Goal: Browse casually

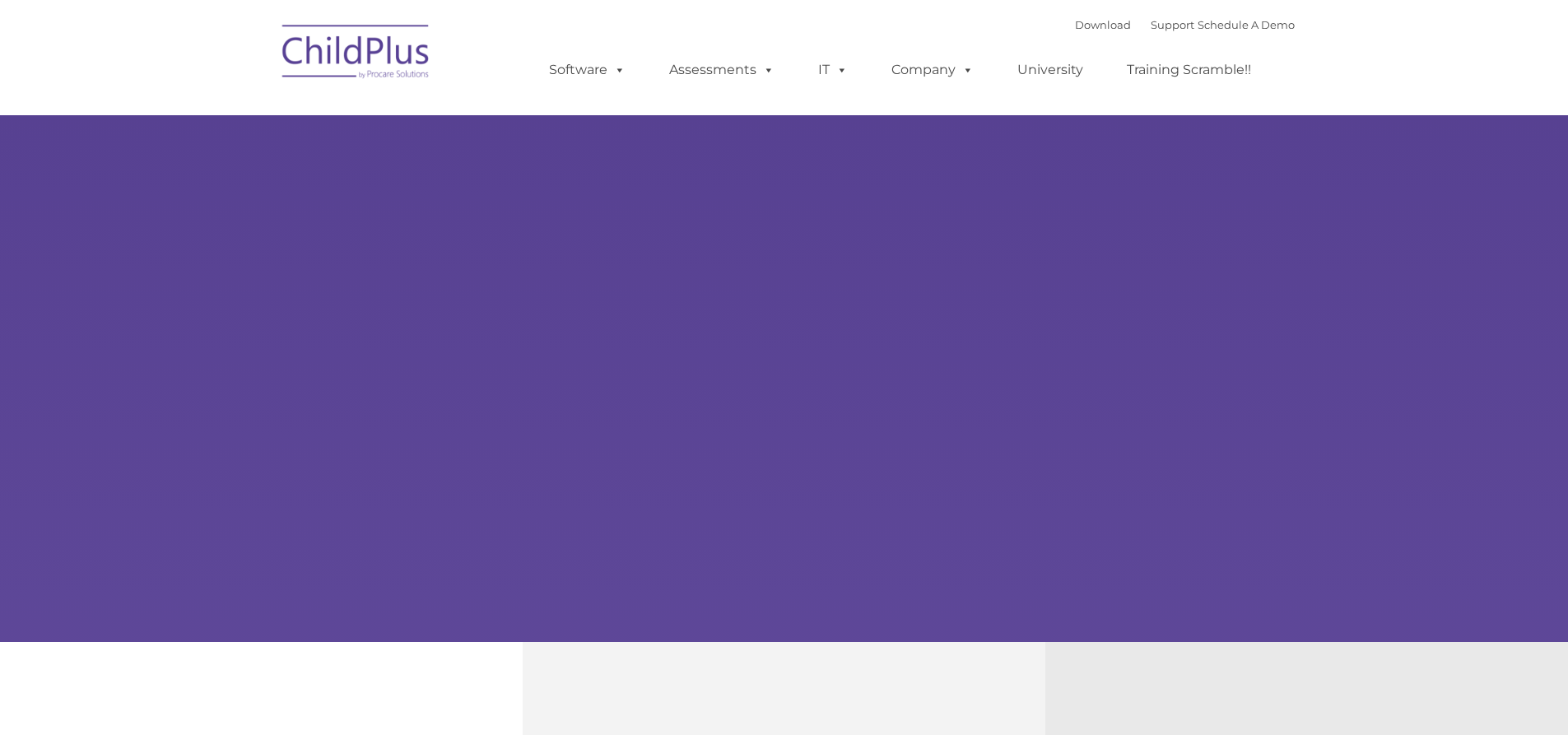
type input ""
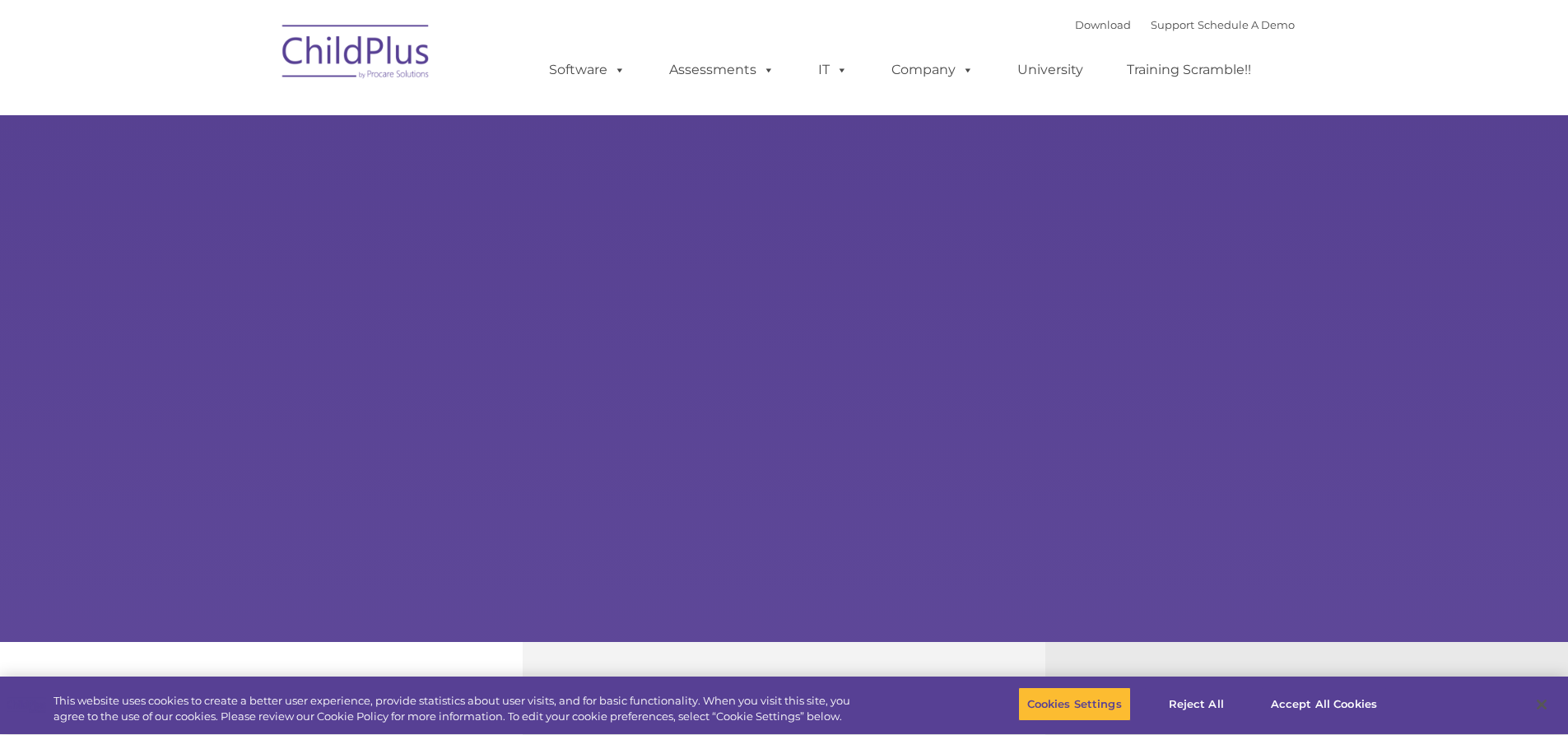
select select "MEDIUM"
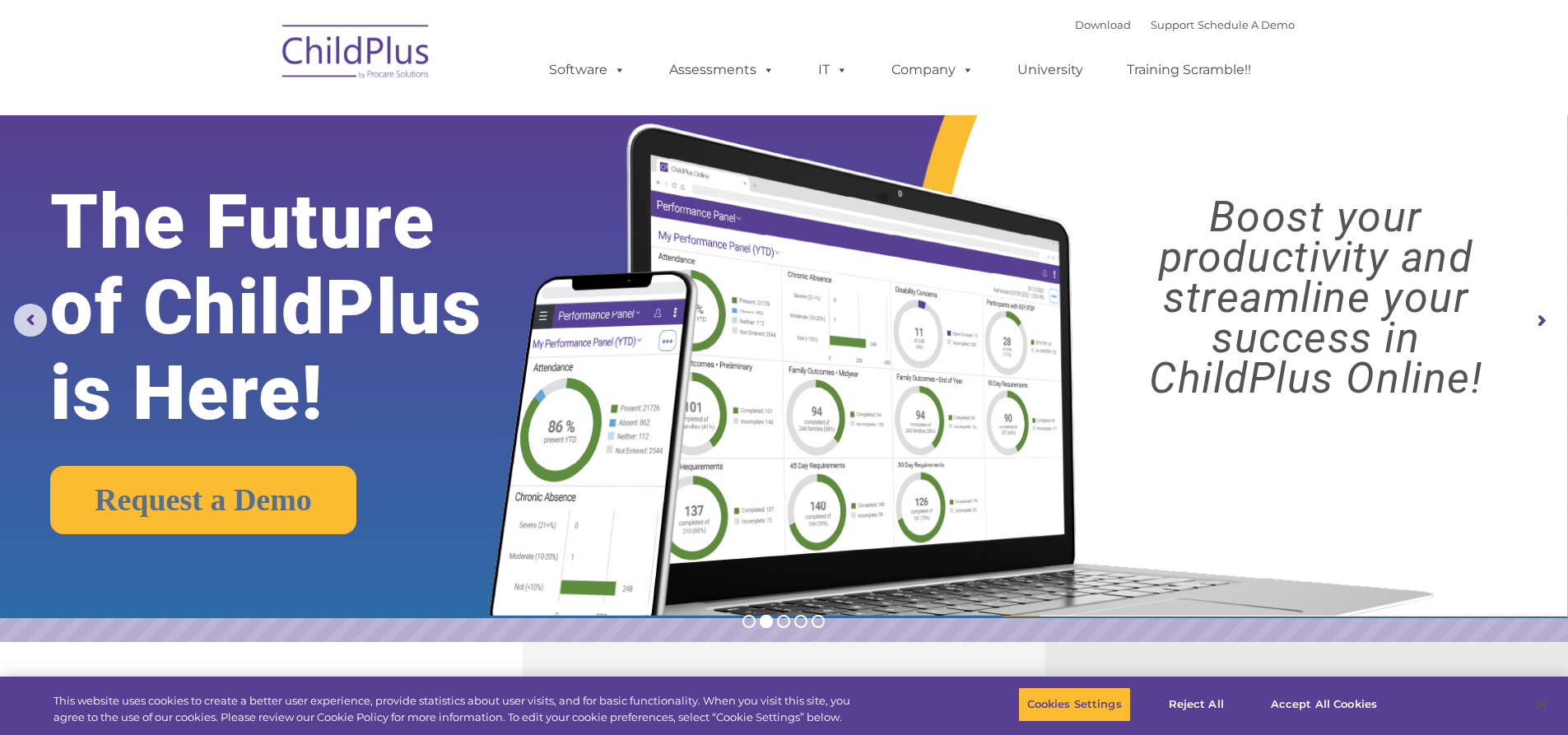
click at [1536, 318] on rs-arrow at bounding box center [1540, 321] width 33 height 33
click at [1541, 311] on rs-arrow at bounding box center [1540, 321] width 33 height 33
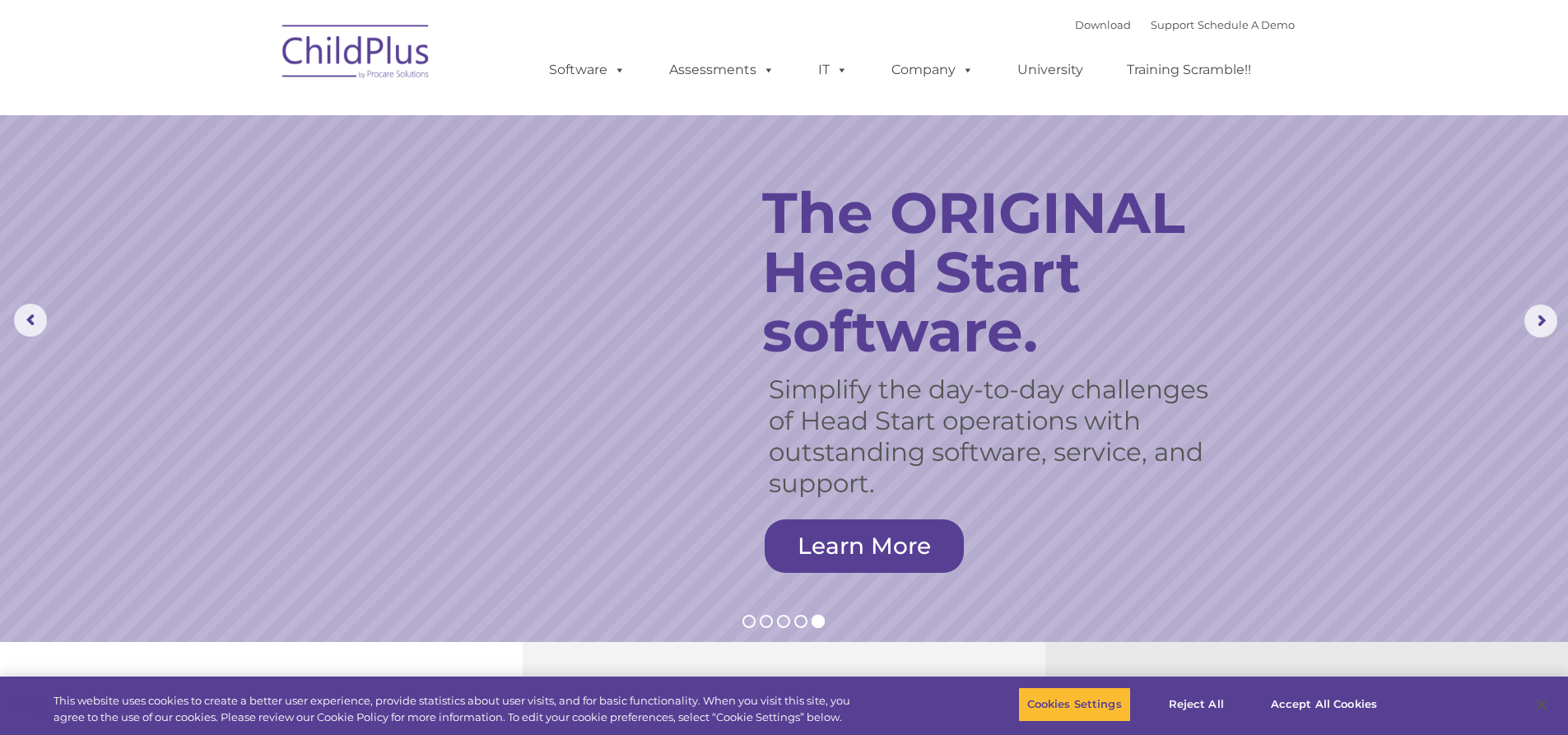
click at [781, 630] on rs-slide "Simplify the day-to-day challenges of Head Start operations with outstanding so…" at bounding box center [784, 321] width 1568 height 643
click at [781, 623] on rs-bullet at bounding box center [784, 622] width 13 height 13
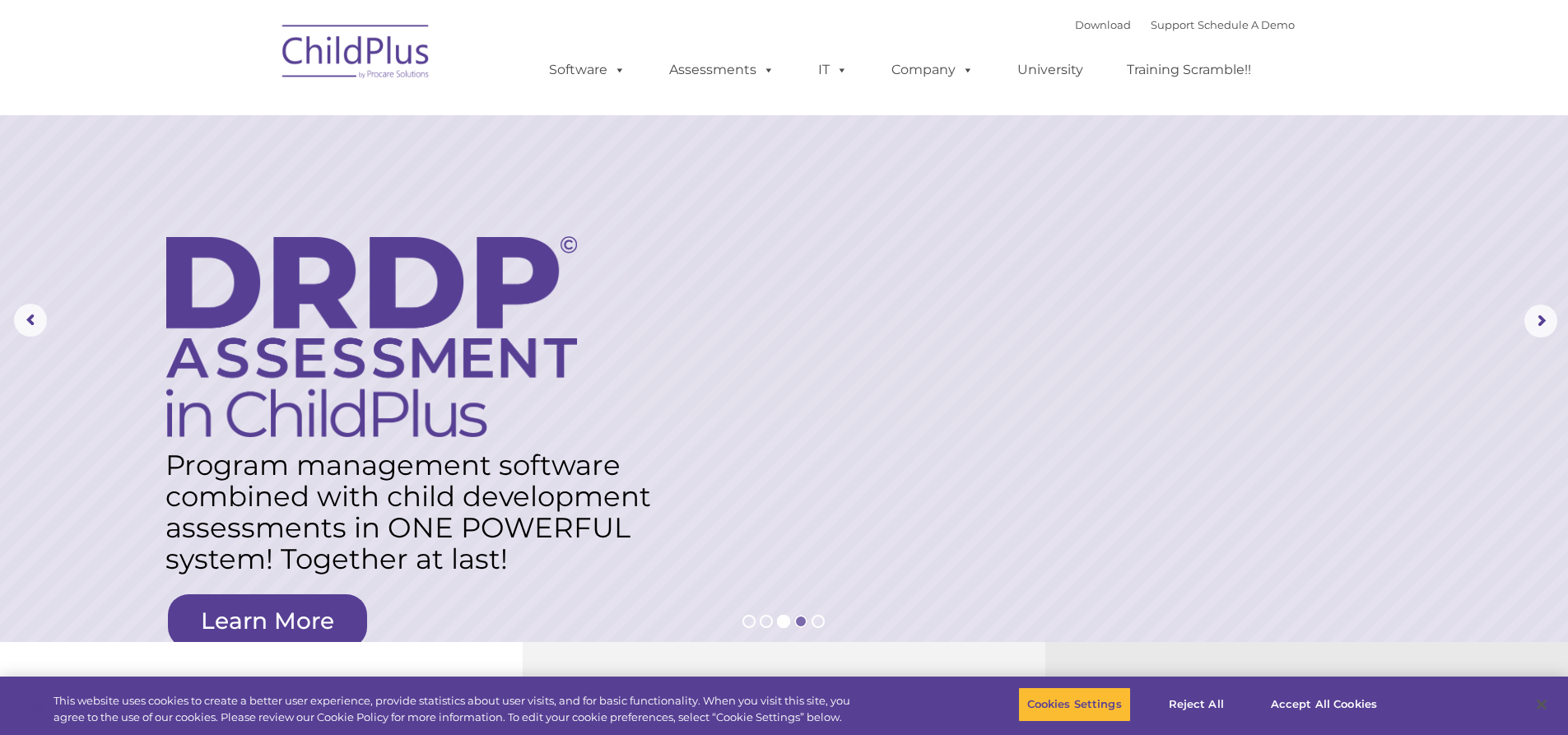
click at [795, 622] on rs-bullet at bounding box center [801, 622] width 13 height 13
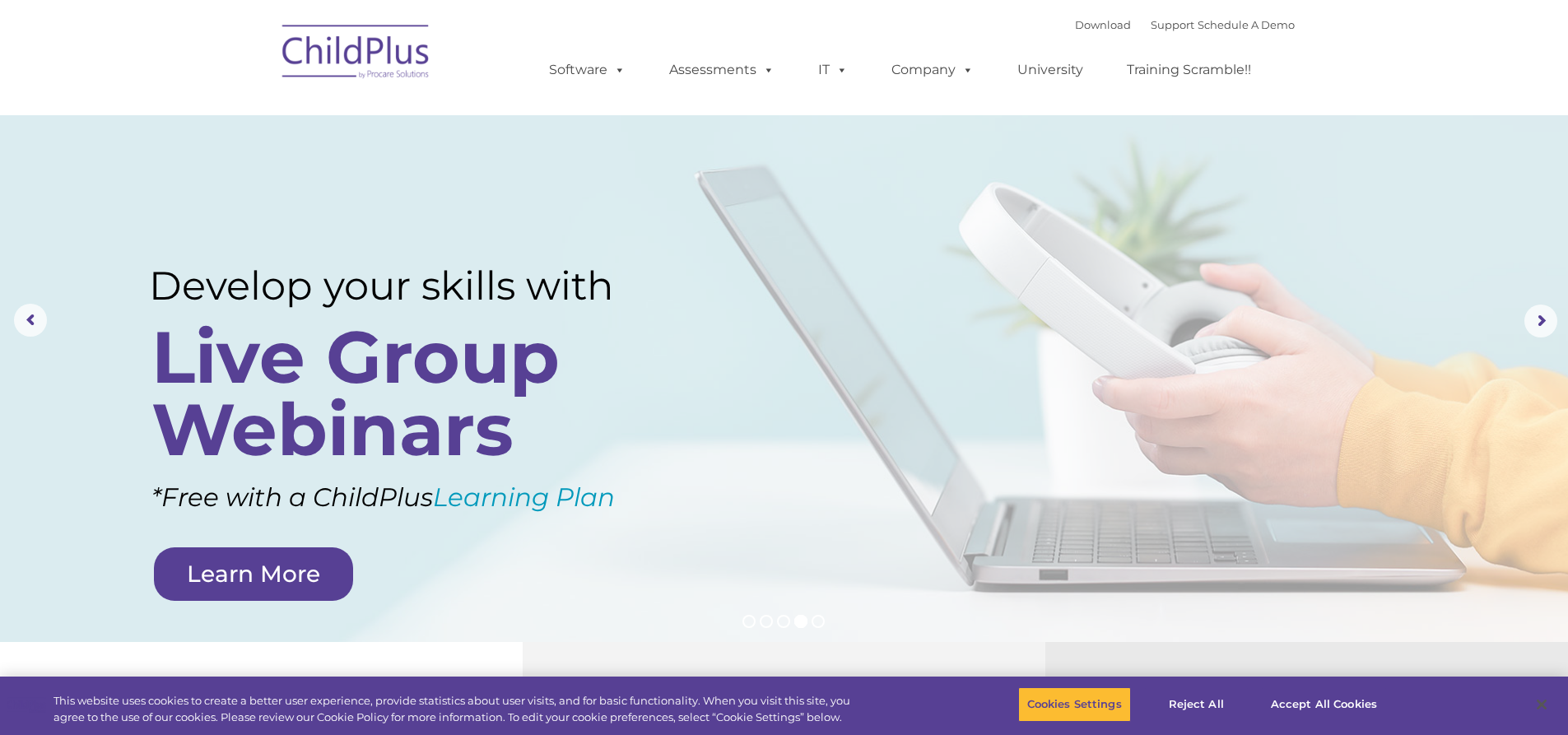
click at [11, 329] on rs-layer at bounding box center [784, 321] width 1568 height 643
click at [19, 325] on rs-arrow at bounding box center [31, 320] width 33 height 33
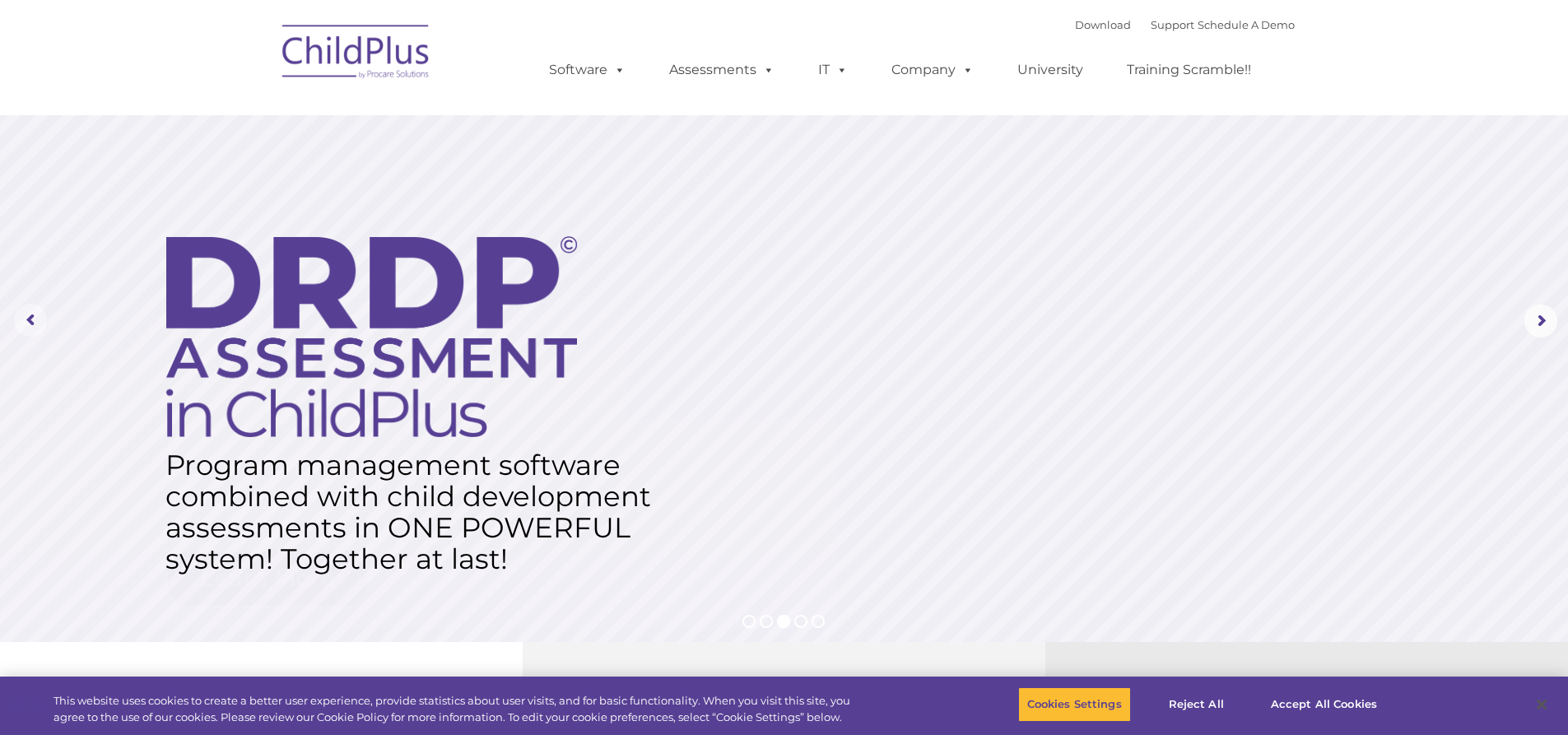
click at [19, 325] on rs-arrow at bounding box center [31, 320] width 33 height 33
